Goal: Information Seeking & Learning: Learn about a topic

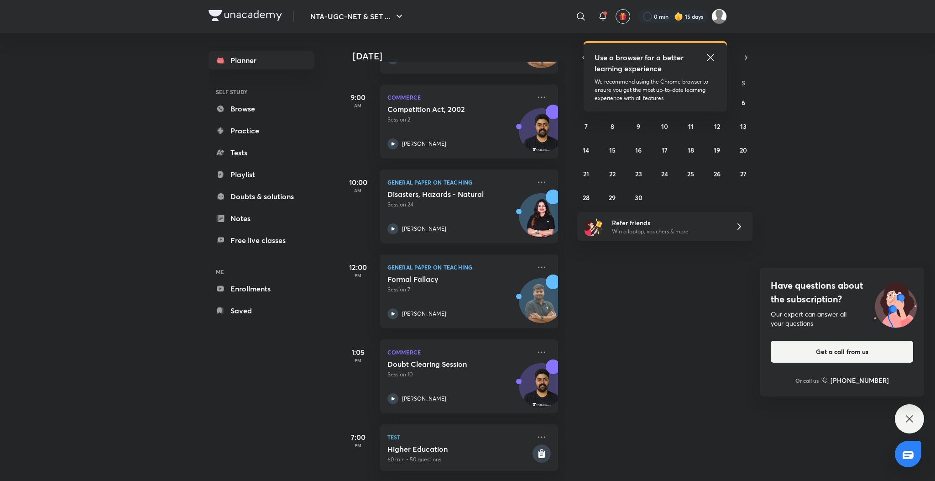
scroll to position [126, 0]
click at [711, 58] on icon at bounding box center [710, 57] width 7 height 7
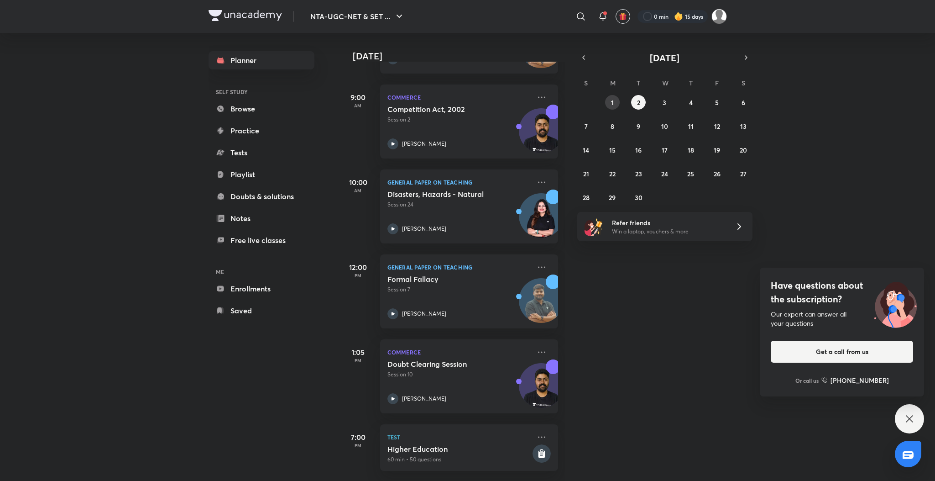
click at [614, 102] on button "1" at bounding box center [612, 102] width 15 height 15
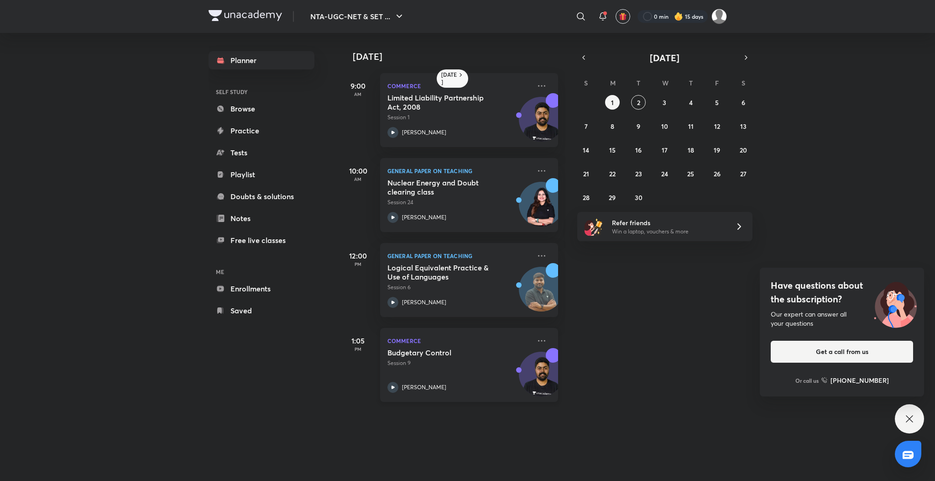
click at [396, 383] on icon at bounding box center [393, 387] width 11 height 11
